Goal: Task Accomplishment & Management: Use online tool/utility

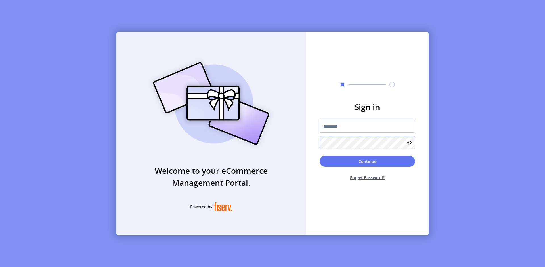
click at [343, 129] on input "text" at bounding box center [367, 126] width 95 height 13
paste input "*********"
type input "*********"
click at [370, 162] on button "Continue" at bounding box center [367, 161] width 95 height 11
click at [360, 130] on input "text" at bounding box center [367, 126] width 95 height 13
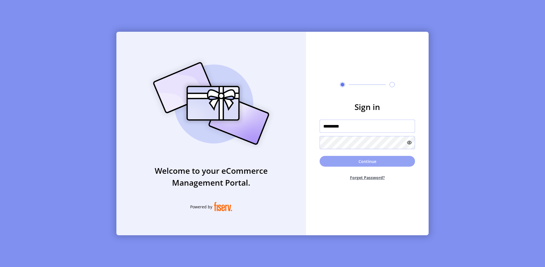
type input "*********"
click at [352, 160] on button "Continue" at bounding box center [367, 161] width 95 height 11
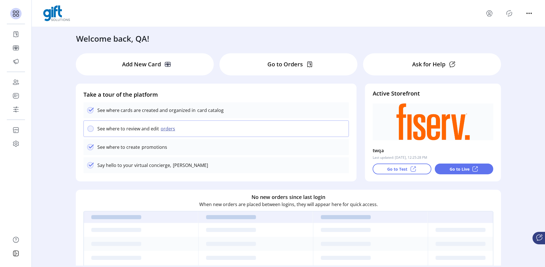
drag, startPoint x: 509, startPoint y: 15, endPoint x: 503, endPoint y: 14, distance: 6.9
click at [506, 14] on icon "Publisher Panel" at bounding box center [509, 13] width 9 height 9
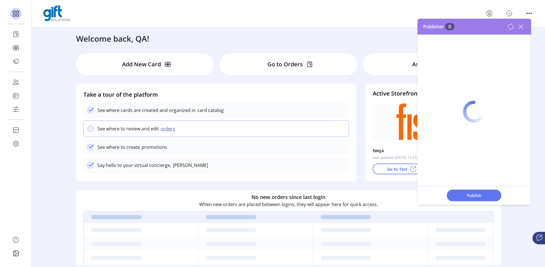
click at [492, 14] on icon "menu" at bounding box center [488, 13] width 5 height 4
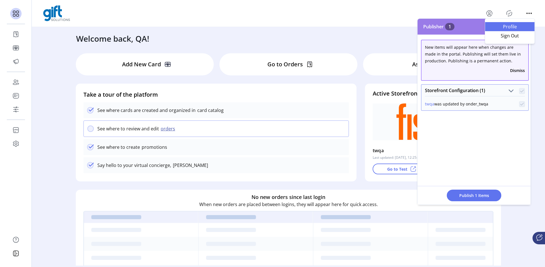
drag, startPoint x: 505, startPoint y: 22, endPoint x: 507, endPoint y: 26, distance: 4.1
click at [506, 23] on link "Profile" at bounding box center [509, 26] width 49 height 9
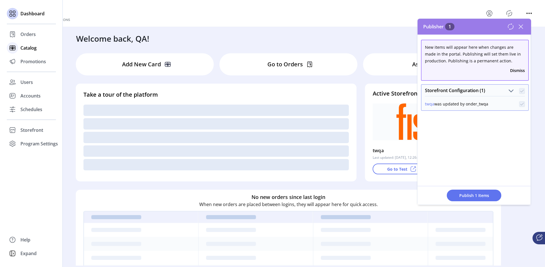
click at [26, 47] on span "Catalog" at bounding box center [28, 48] width 16 height 7
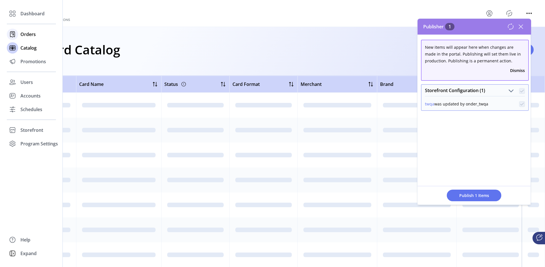
click at [28, 37] on span "Orders" at bounding box center [27, 34] width 15 height 7
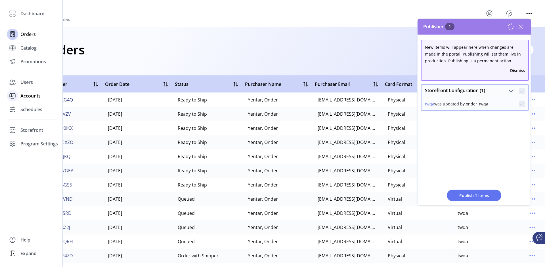
click at [30, 94] on span "Accounts" at bounding box center [30, 96] width 20 height 7
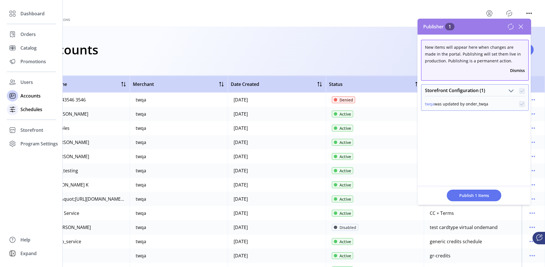
click at [34, 110] on span "Schedules" at bounding box center [31, 109] width 22 height 7
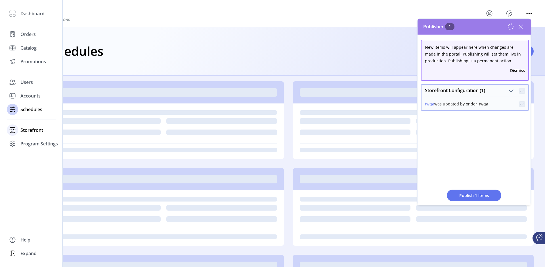
click at [31, 130] on span "Storefront" at bounding box center [31, 130] width 23 height 7
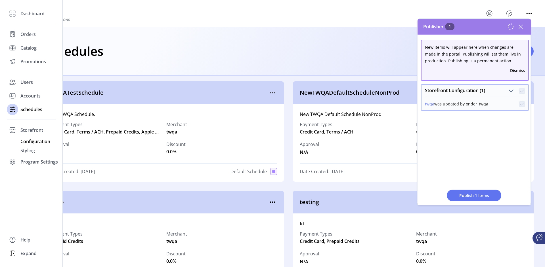
click at [32, 140] on span "Configuration" at bounding box center [35, 141] width 30 height 7
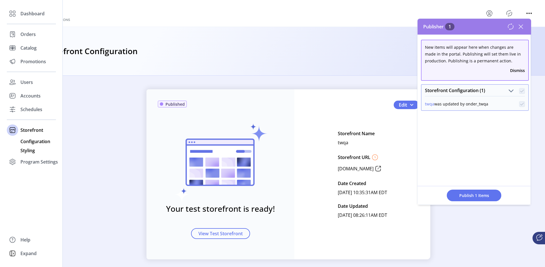
click at [28, 152] on span "Styling" at bounding box center [27, 150] width 14 height 7
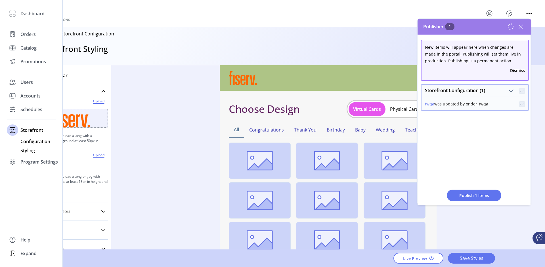
click at [30, 145] on div "Configuration" at bounding box center [31, 141] width 49 height 9
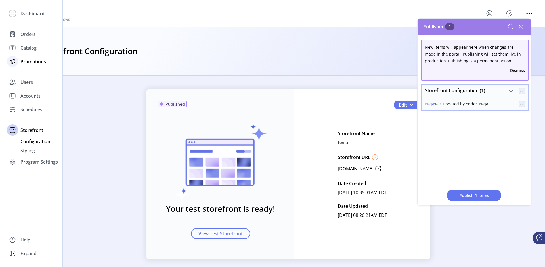
click at [30, 64] on span "Promotions" at bounding box center [33, 61] width 26 height 7
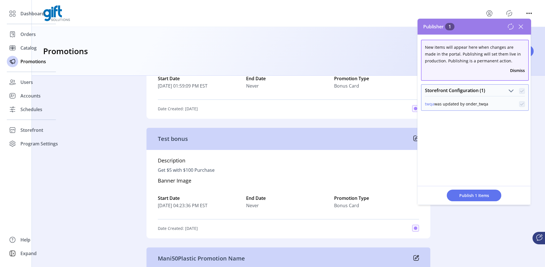
scroll to position [102, 0]
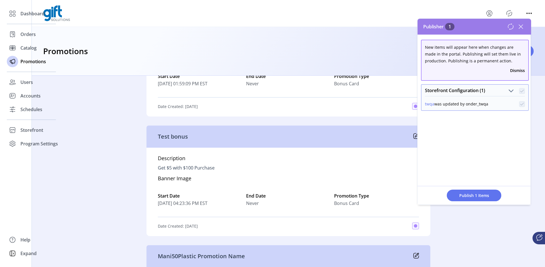
click at [522, 26] on icon at bounding box center [520, 26] width 9 height 9
click at [519, 27] on icon at bounding box center [520, 26] width 9 height 9
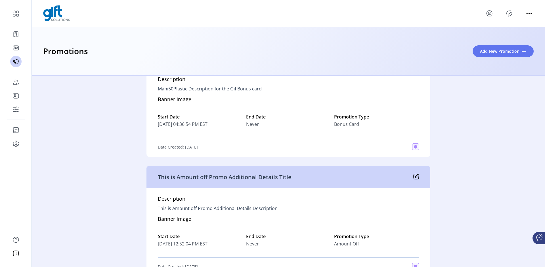
scroll to position [311, 0]
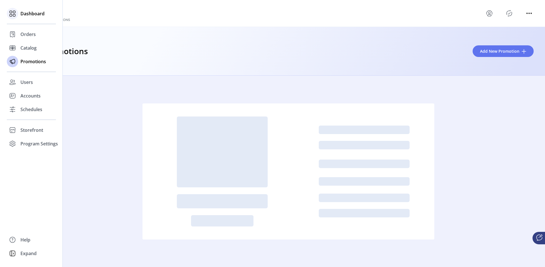
click at [18, 17] on div "Dashboard" at bounding box center [31, 14] width 49 height 14
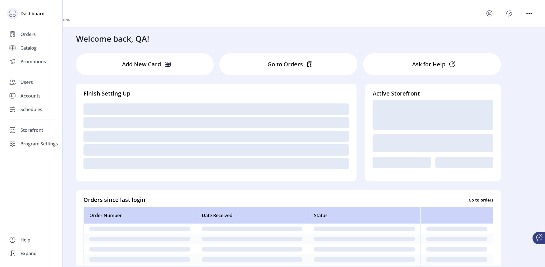
click at [29, 17] on div "Dashboard" at bounding box center [31, 14] width 49 height 14
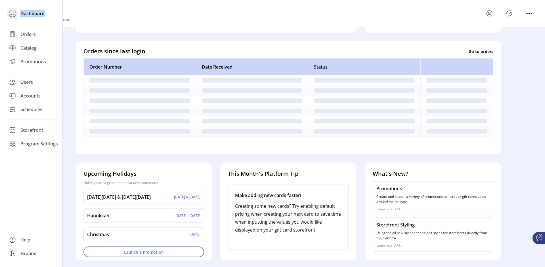
click at [29, 17] on div "Dashboard" at bounding box center [31, 14] width 49 height 14
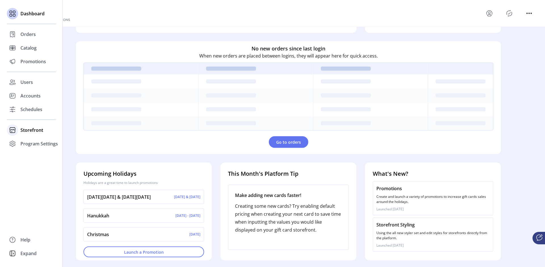
click at [33, 130] on span "Storefront" at bounding box center [31, 130] width 23 height 7
click at [38, 145] on span "Configuration" at bounding box center [35, 141] width 30 height 7
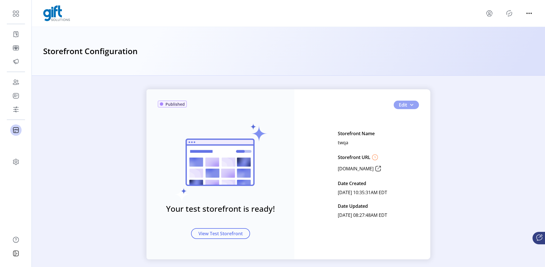
click at [414, 107] on button "Edit" at bounding box center [406, 105] width 25 height 9
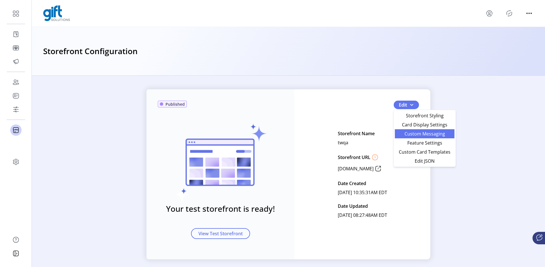
click at [441, 135] on span "Custom Messaging" at bounding box center [424, 134] width 53 height 5
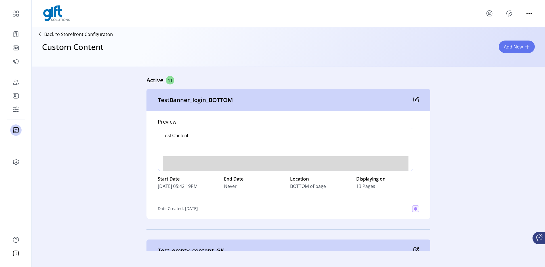
click at [314, 149] on p "Rich Text Area. Press ALT-0 for help." at bounding box center [286, 177] width 246 height 66
drag, startPoint x: 318, startPoint y: 144, endPoint x: 311, endPoint y: 129, distance: 17.0
click at [319, 140] on body "Test Content" at bounding box center [286, 171] width 246 height 77
drag, startPoint x: 466, startPoint y: 256, endPoint x: 308, endPoint y: 128, distance: 203.4
click at [264, 139] on div "Test Content" at bounding box center [286, 136] width 246 height 6
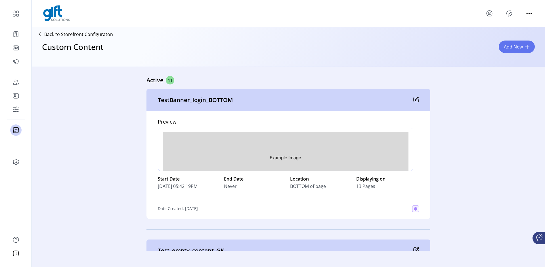
scroll to position [43, 0]
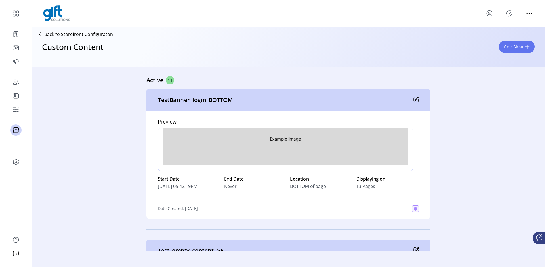
click at [352, 169] on html "Test Content" at bounding box center [285, 128] width 255 height 86
click at [401, 161] on img "Rich Text Area. Press ALT-0 for help." at bounding box center [286, 139] width 246 height 52
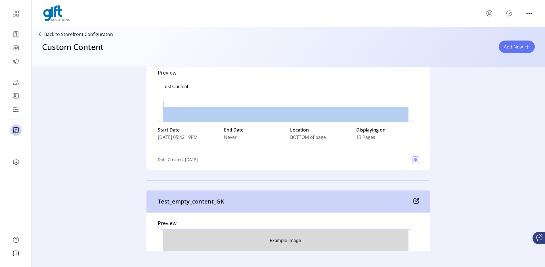
scroll to position [0, 0]
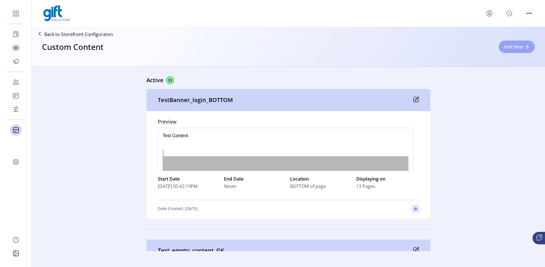
click at [513, 50] on span "Add New" at bounding box center [513, 46] width 19 height 7
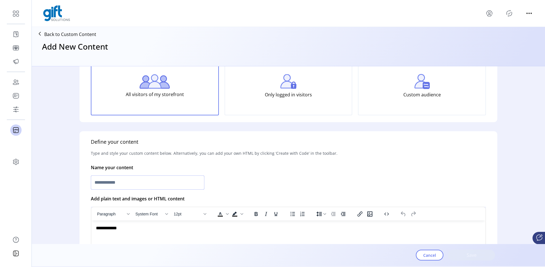
click at [139, 184] on input "text" at bounding box center [148, 183] width 114 height 14
click at [142, 183] on input "text" at bounding box center [148, 183] width 114 height 14
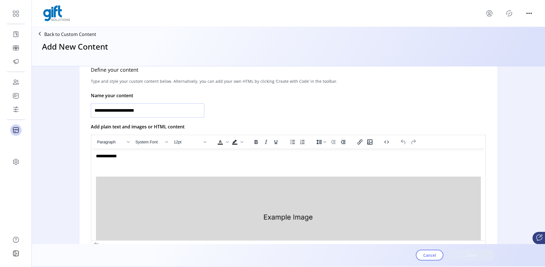
scroll to position [23, 0]
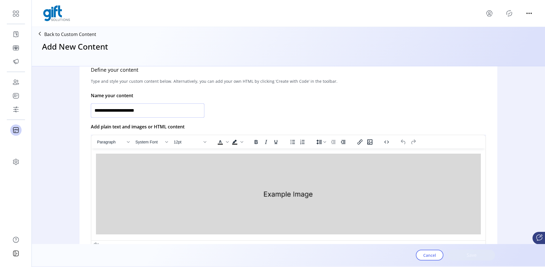
type input "**********"
click at [431, 235] on p "Rich Text Area. Press ALT-0 for help." at bounding box center [288, 189] width 385 height 96
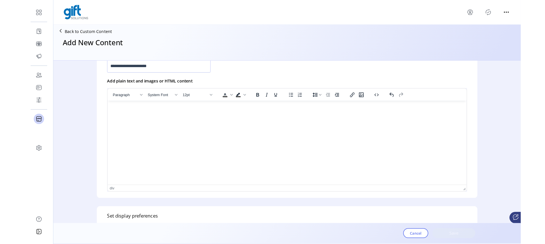
scroll to position [157, 0]
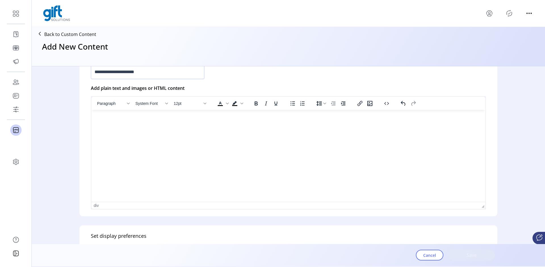
click at [299, 125] on html "﻿" at bounding box center [288, 117] width 394 height 15
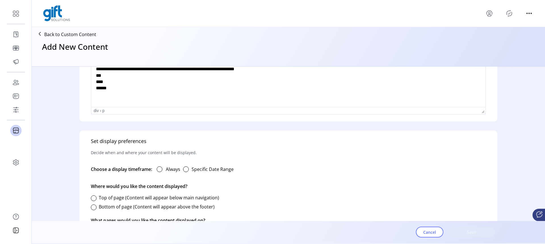
scroll to position [294, 0]
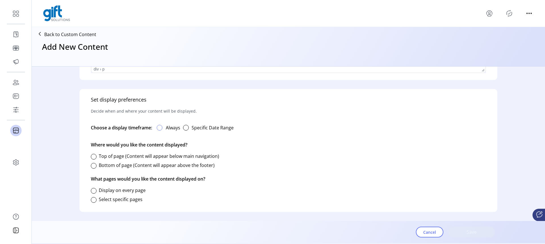
click at [162, 127] on div at bounding box center [160, 128] width 6 height 6
click at [102, 157] on label "Top of page (Content will appear below main navigation)" at bounding box center [159, 156] width 120 height 6
click at [102, 184] on p "What pages would you like the content displayed on?" at bounding box center [148, 179] width 114 height 16
click at [96, 188] on div at bounding box center [94, 191] width 6 height 6
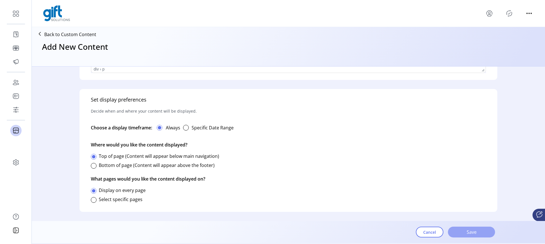
click at [475, 229] on span "Save" at bounding box center [471, 231] width 32 height 7
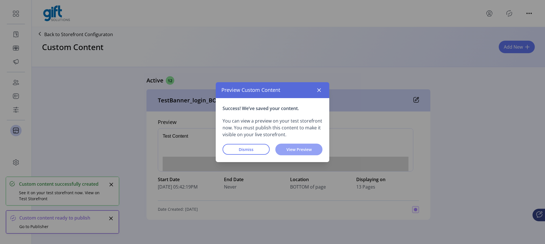
click at [309, 151] on span "View Preview" at bounding box center [299, 149] width 32 height 6
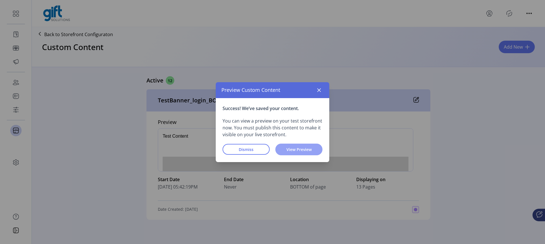
click at [290, 151] on span "View Preview" at bounding box center [299, 149] width 32 height 6
click at [277, 144] on p-button "View Preview" at bounding box center [298, 149] width 47 height 12
click at [284, 151] on span "View Preview" at bounding box center [299, 149] width 32 height 6
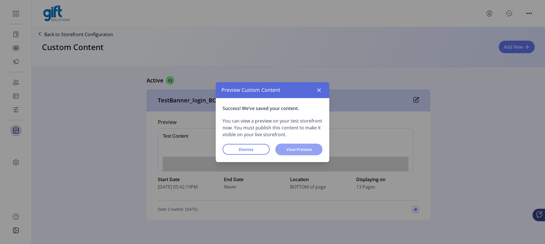
click at [284, 151] on span "View Preview" at bounding box center [299, 149] width 32 height 6
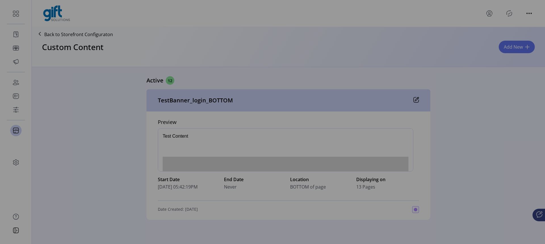
click at [301, 162] on div "Preview Custom Content Success! We’ve saved your content. You can view a previe…" at bounding box center [272, 122] width 545 height 244
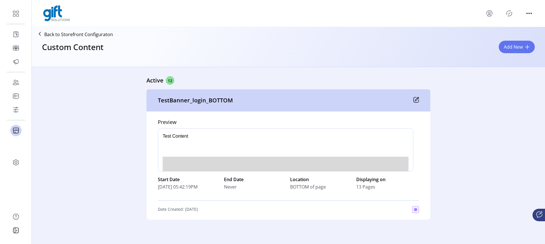
click at [301, 162] on img "Rich Text Area. Press ALT-0 for help." at bounding box center [286, 182] width 246 height 52
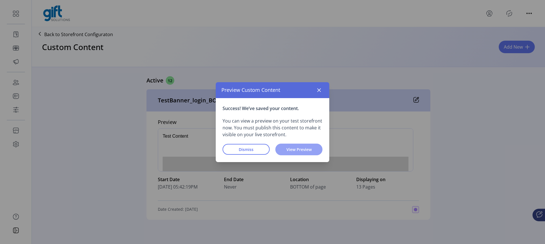
click at [301, 150] on span "View Preview" at bounding box center [299, 149] width 32 height 6
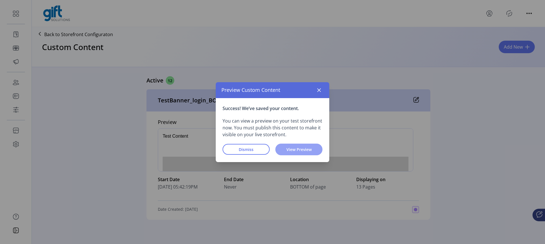
click at [301, 150] on span "View Preview" at bounding box center [299, 149] width 32 height 6
click at [322, 91] on button "button" at bounding box center [318, 89] width 9 height 9
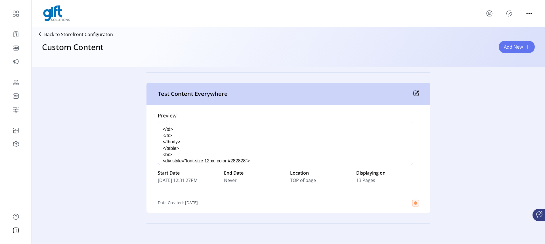
scroll to position [104, 0]
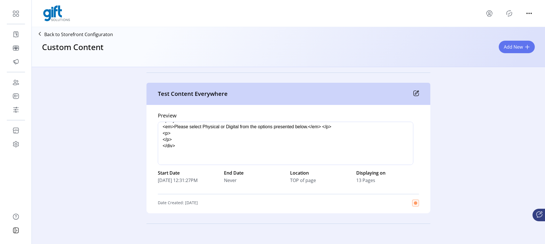
click at [407, 202] on div "Date Created: [DATE]" at bounding box center [288, 202] width 261 height 7
click at [417, 204] on div at bounding box center [415, 202] width 7 height 7
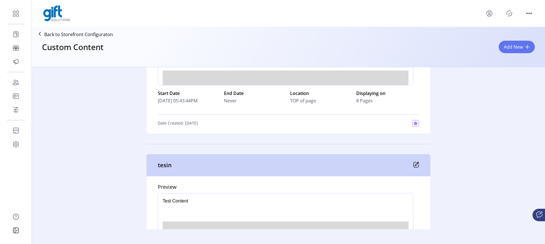
scroll to position [1666, 0]
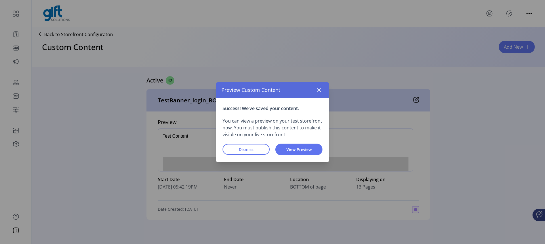
click at [308, 156] on div "Success! We’ve saved your content. You can view a preview on your test storefro…" at bounding box center [273, 130] width 114 height 64
click at [308, 147] on span "View Preview" at bounding box center [299, 149] width 32 height 6
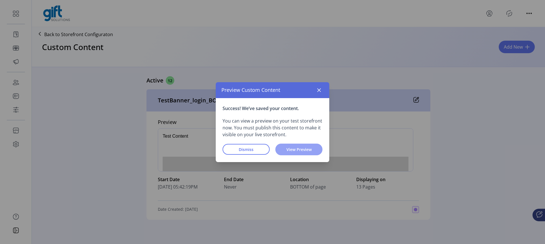
click at [308, 147] on span "View Preview" at bounding box center [299, 149] width 32 height 6
click at [263, 146] on button "Dismiss" at bounding box center [246, 149] width 47 height 11
click at [301, 147] on span "View Preview" at bounding box center [299, 149] width 32 height 6
click at [317, 89] on icon "button" at bounding box center [319, 90] width 5 height 5
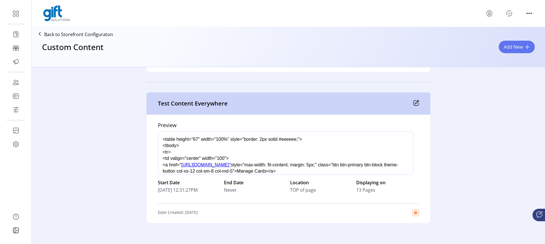
scroll to position [1653, 0]
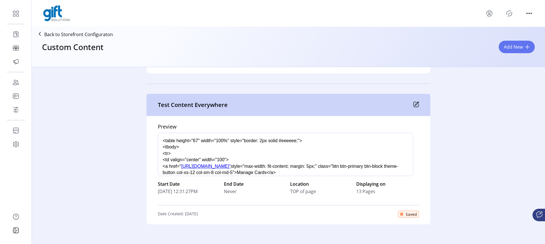
click at [414, 216] on span "Saved" at bounding box center [411, 214] width 11 height 6
click at [418, 106] on icon at bounding box center [416, 104] width 6 height 6
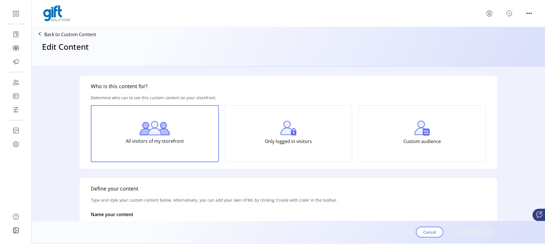
scroll to position [3, 2]
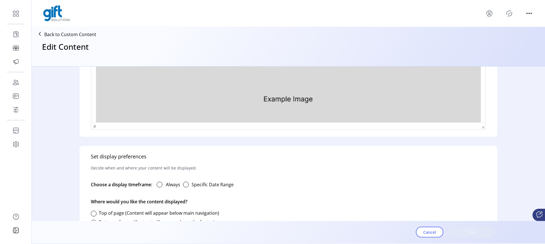
type input "**********"
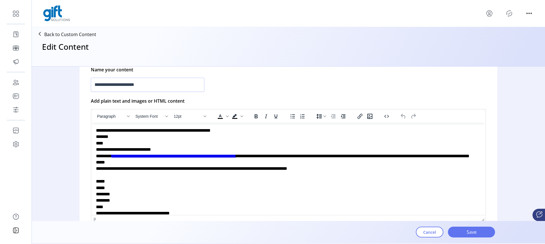
scroll to position [0, 0]
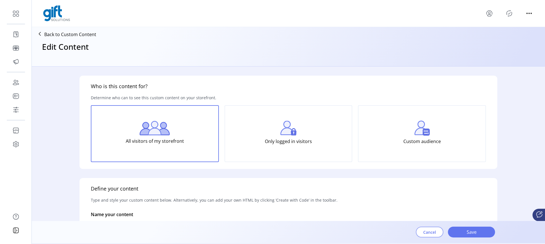
click at [421, 230] on button "Cancel" at bounding box center [430, 231] width 28 height 11
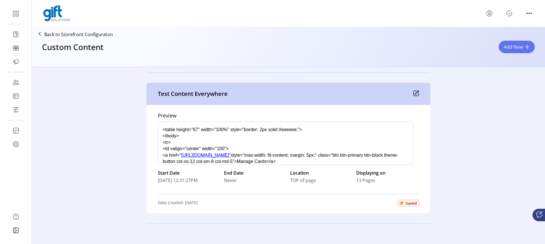
click at [417, 201] on span "Saved" at bounding box center [411, 203] width 11 height 6
click at [509, 8] on div at bounding box center [288, 13] width 490 height 16
click at [509, 12] on icon "Publisher Panel" at bounding box center [509, 13] width 9 height 9
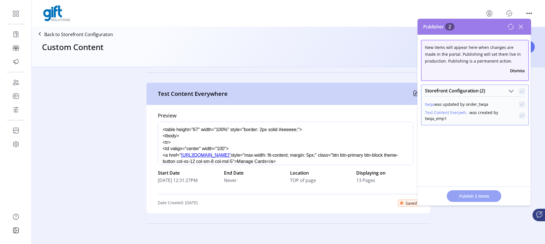
drag, startPoint x: 476, startPoint y: 195, endPoint x: 479, endPoint y: 193, distance: 2.9
click at [479, 193] on span "Publish 2 Items" at bounding box center [474, 196] width 40 height 6
click at [257, 110] on div "Preview div › p › span Start Date 08/25/2025 12:31:27PM End Date Never Location…" at bounding box center [288, 159] width 284 height 108
click at [411, 95] on div "Test Content Everywhere" at bounding box center [288, 94] width 284 height 22
click at [417, 94] on icon at bounding box center [416, 93] width 6 height 6
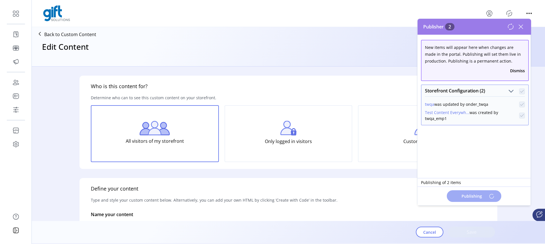
scroll to position [3, 2]
type input "**********"
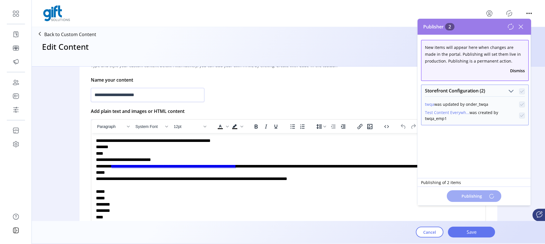
scroll to position [55, 0]
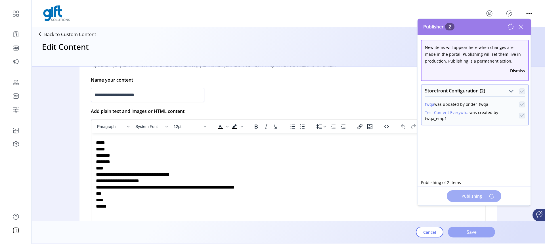
click at [465, 234] on span "Save" at bounding box center [471, 231] width 32 height 7
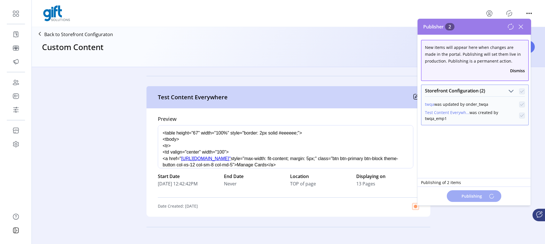
scroll to position [1666, 0]
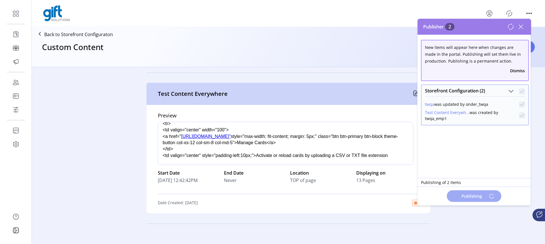
click at [519, 29] on icon at bounding box center [520, 26] width 9 height 9
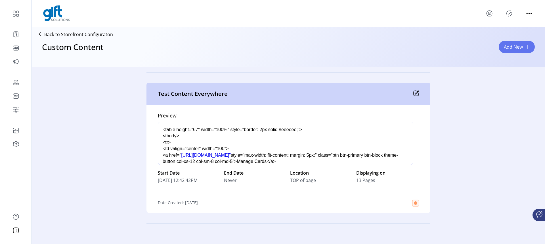
click at [416, 95] on icon at bounding box center [416, 93] width 6 height 6
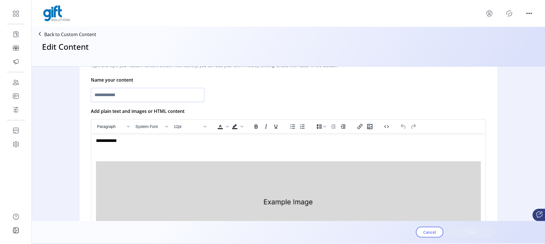
type input "**********"
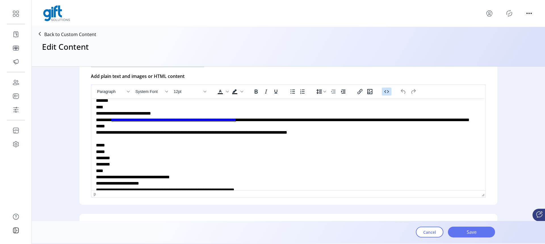
click at [387, 93] on icon "Source code" at bounding box center [386, 91] width 7 height 7
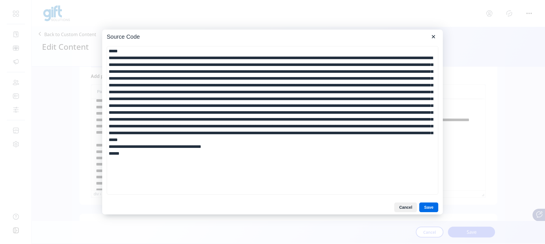
click at [299, 169] on textarea at bounding box center [272, 120] width 331 height 148
drag, startPoint x: 286, startPoint y: 189, endPoint x: 145, endPoint y: -16, distance: 248.6
click at [145, 46] on textarea at bounding box center [272, 120] width 331 height 148
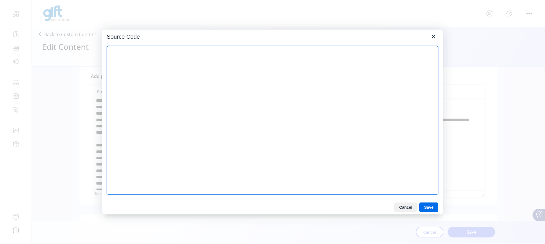
click at [313, 108] on textarea at bounding box center [272, 120] width 331 height 148
paste textarea "**********"
type textarea "**********"
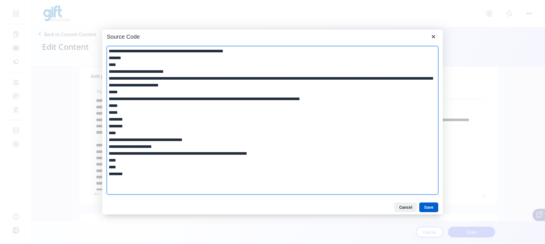
click at [431, 209] on button "Save" at bounding box center [428, 207] width 19 height 10
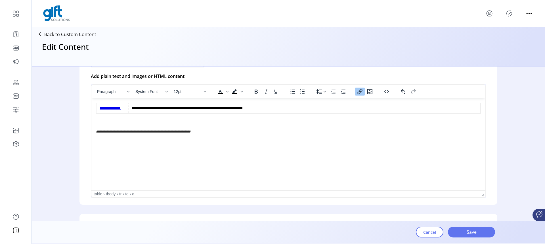
click at [320, 146] on html "**********" at bounding box center [288, 122] width 394 height 49
click at [291, 134] on p "**********" at bounding box center [288, 131] width 385 height 5
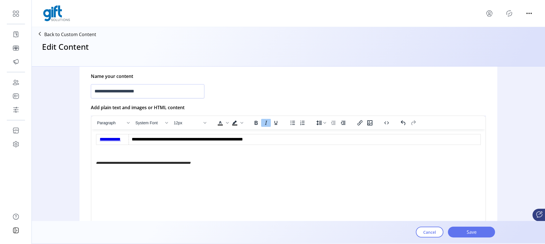
scroll to position [138, 0]
click at [464, 227] on button "Save" at bounding box center [471, 231] width 47 height 11
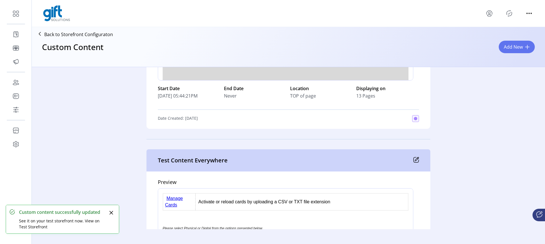
scroll to position [1666, 0]
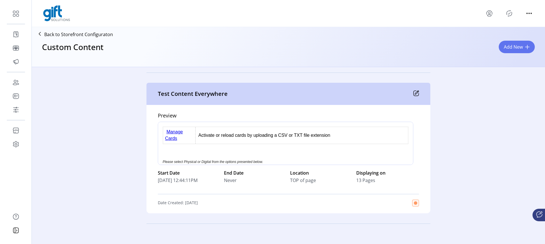
click at [510, 14] on icon "Publisher Panel" at bounding box center [509, 13] width 9 height 9
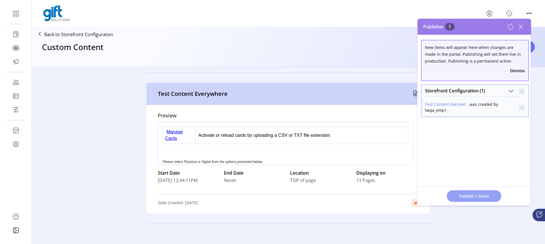
click at [478, 194] on span "Publish 1 Items" at bounding box center [474, 196] width 40 height 6
click at [461, 12] on div at bounding box center [288, 13] width 490 height 16
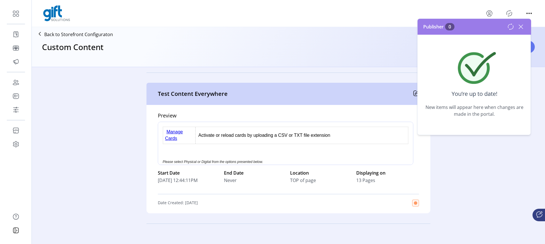
click at [527, 25] on div "Publisher 0" at bounding box center [475, 27] width 114 height 16
click at [524, 25] on icon at bounding box center [520, 26] width 9 height 9
